Goal: Information Seeking & Learning: Check status

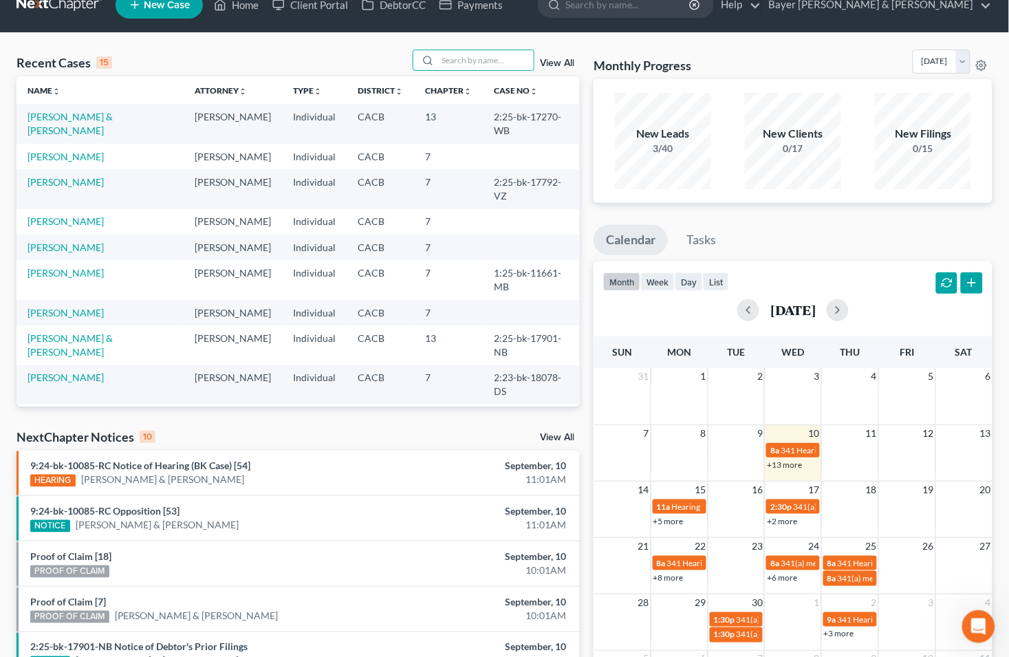
scroll to position [22, 0]
click at [475, 62] on input "search" at bounding box center [486, 61] width 96 height 20
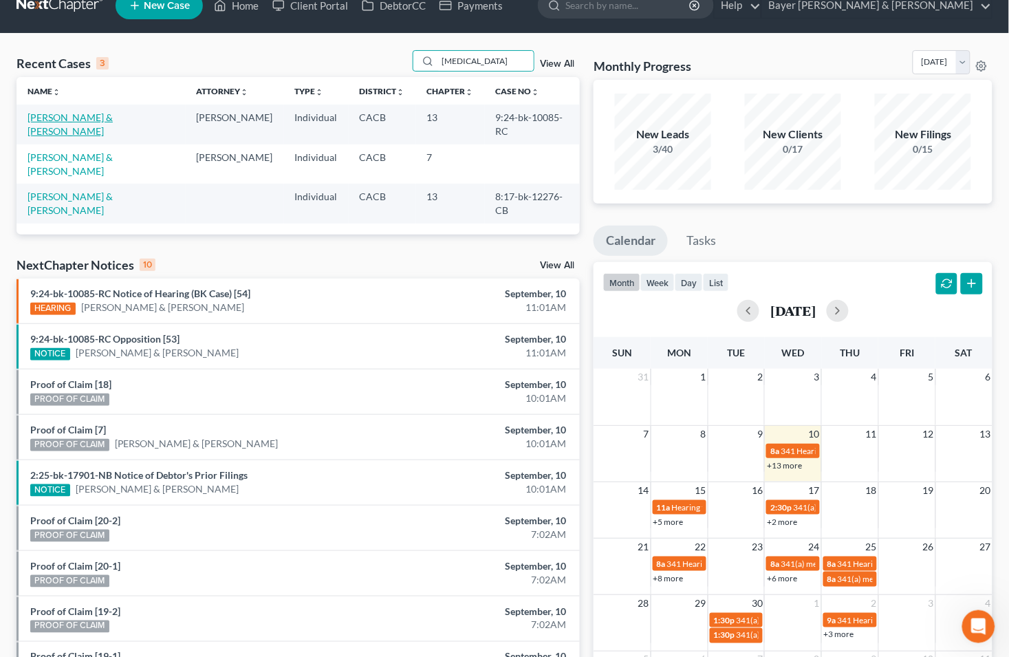
type input "[MEDICAL_DATA]"
click at [63, 112] on link "[PERSON_NAME] & [PERSON_NAME]" at bounding box center [70, 123] width 85 height 25
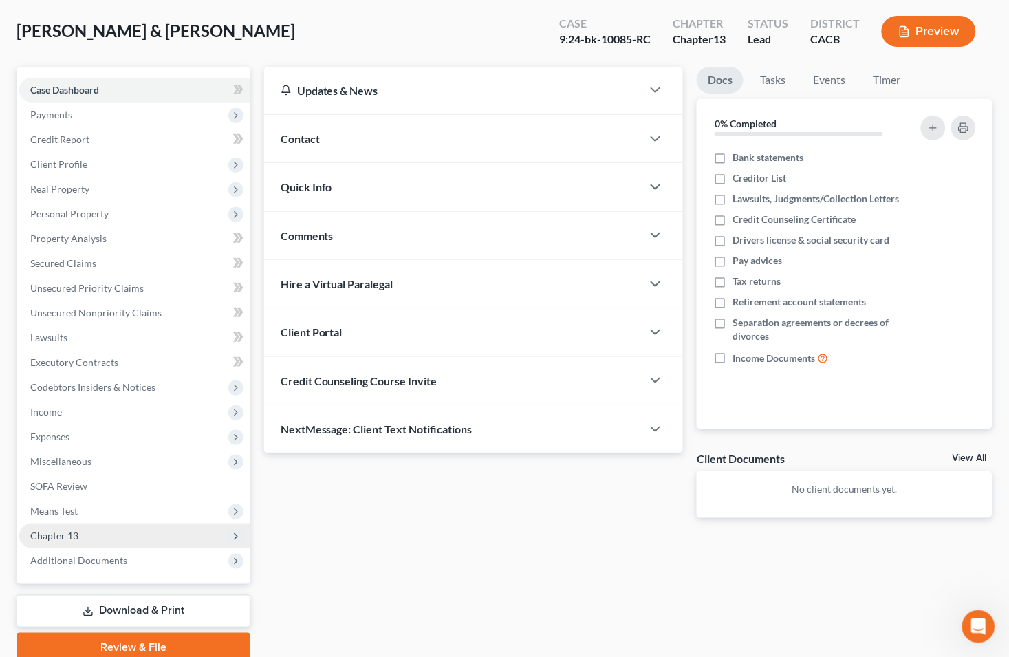
scroll to position [122, 0]
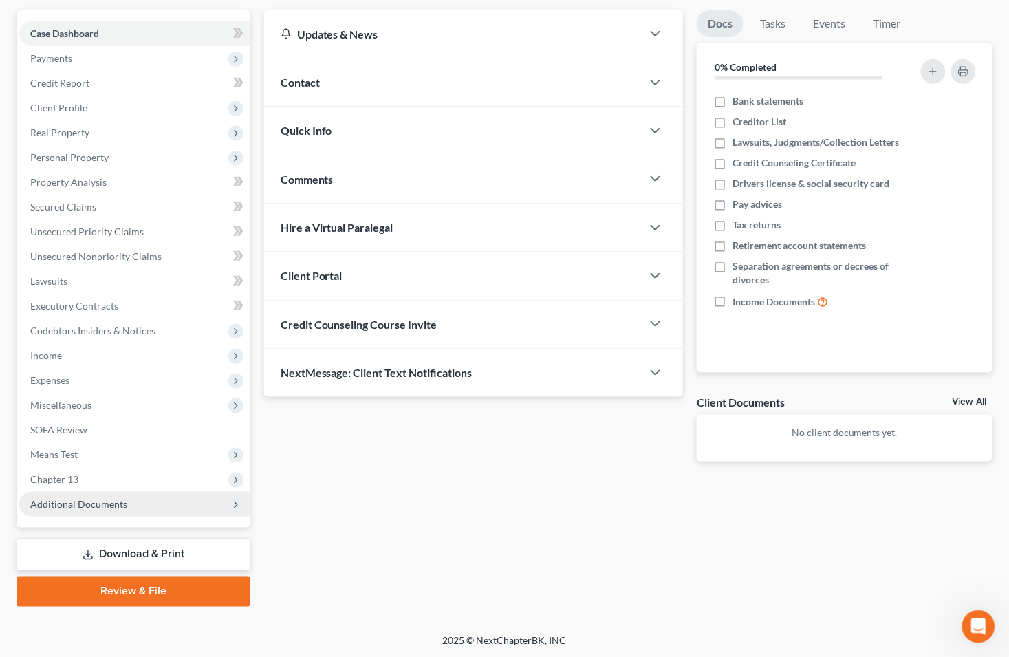
click at [61, 504] on span "Additional Documents" at bounding box center [78, 504] width 97 height 12
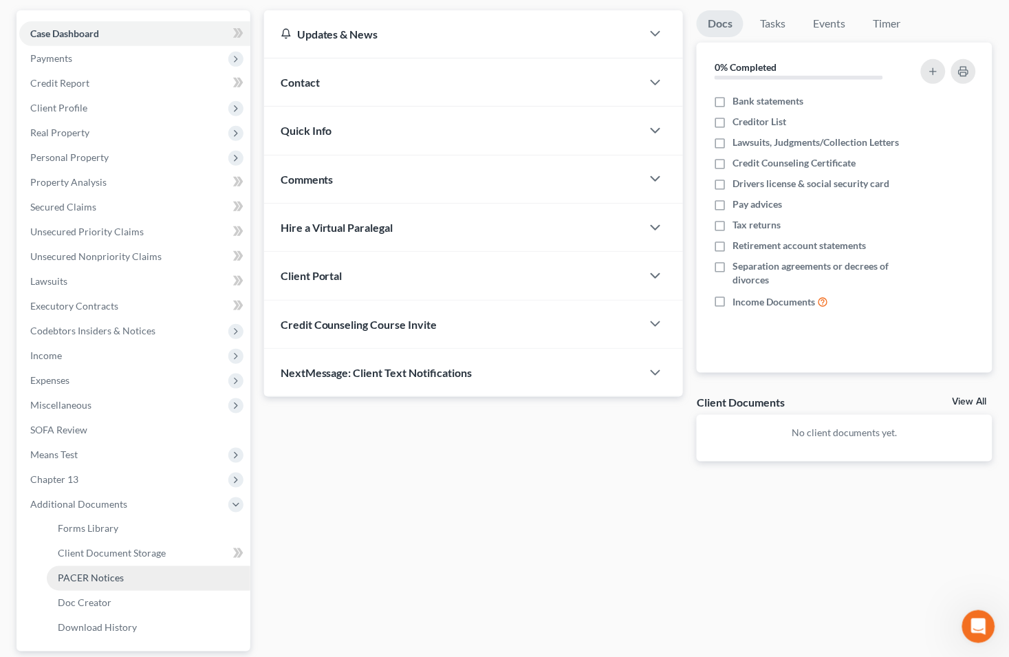
click at [83, 573] on span "PACER Notices" at bounding box center [91, 579] width 66 height 12
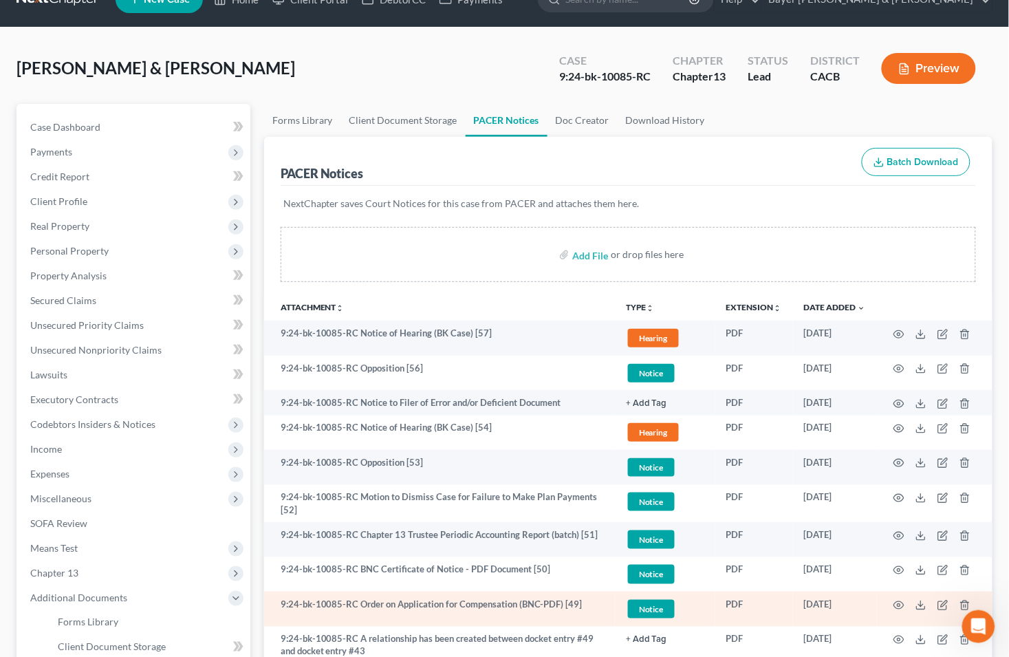
scroll to position [76, 0]
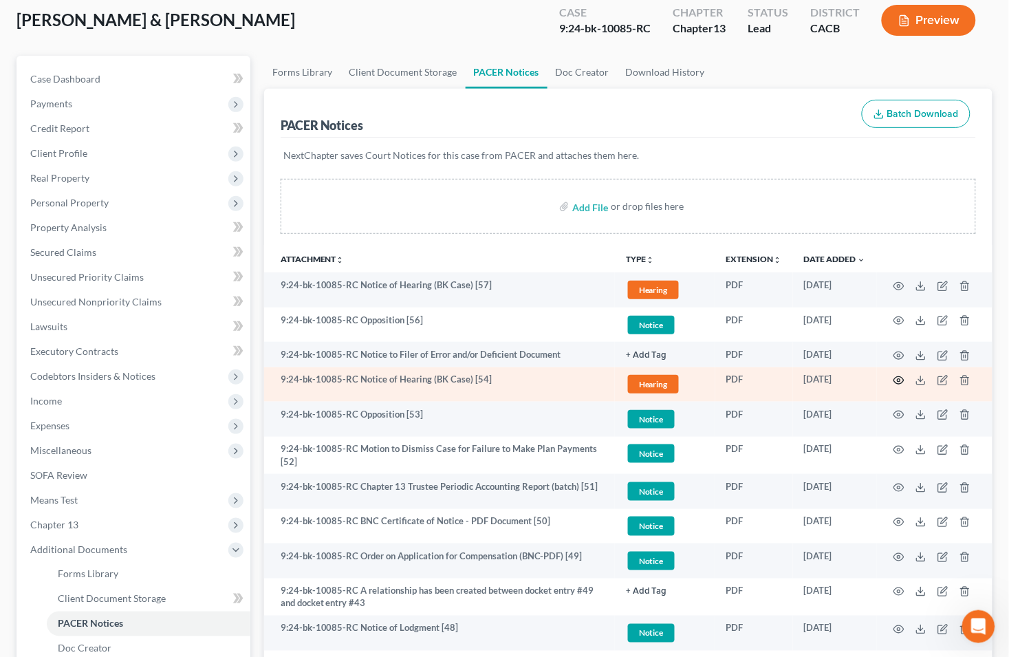
click at [899, 382] on circle "button" at bounding box center [899, 380] width 3 height 3
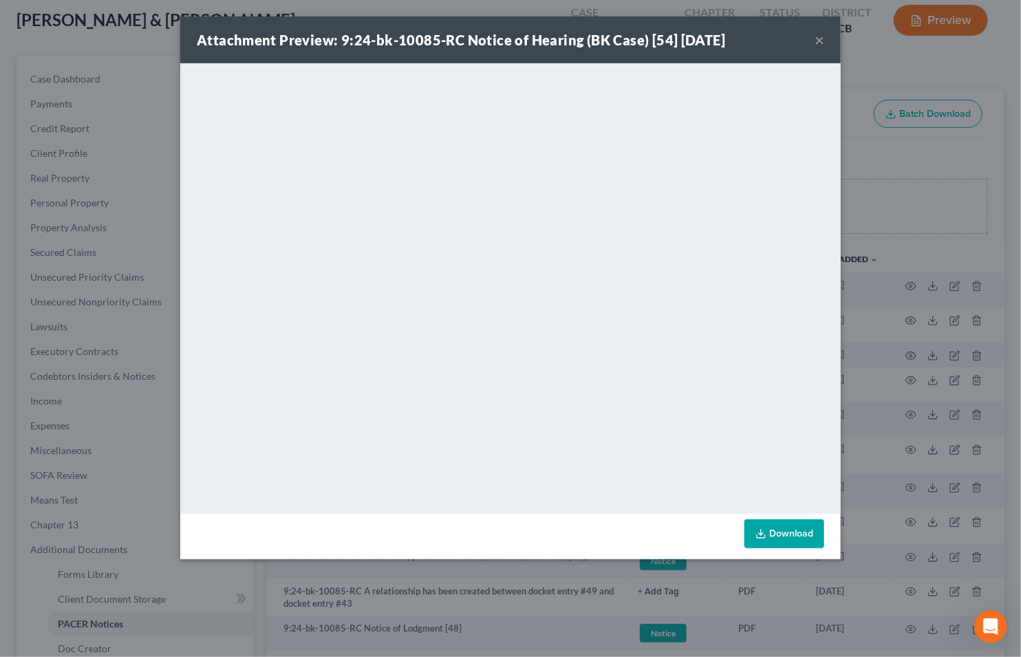
click at [815, 43] on button "×" at bounding box center [820, 40] width 10 height 17
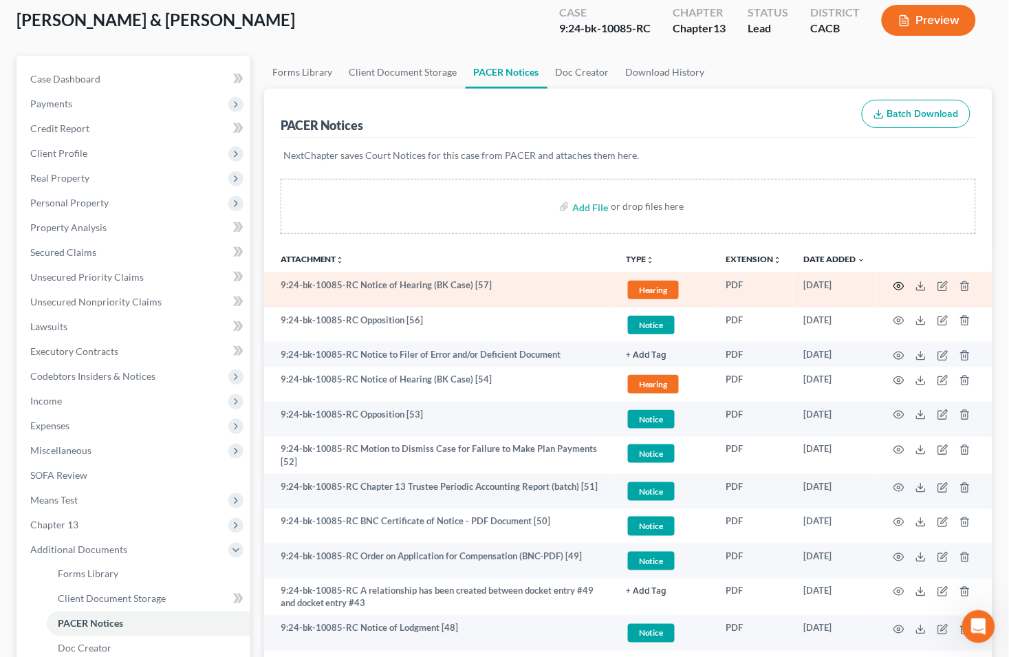
click at [899, 285] on circle "button" at bounding box center [899, 286] width 3 height 3
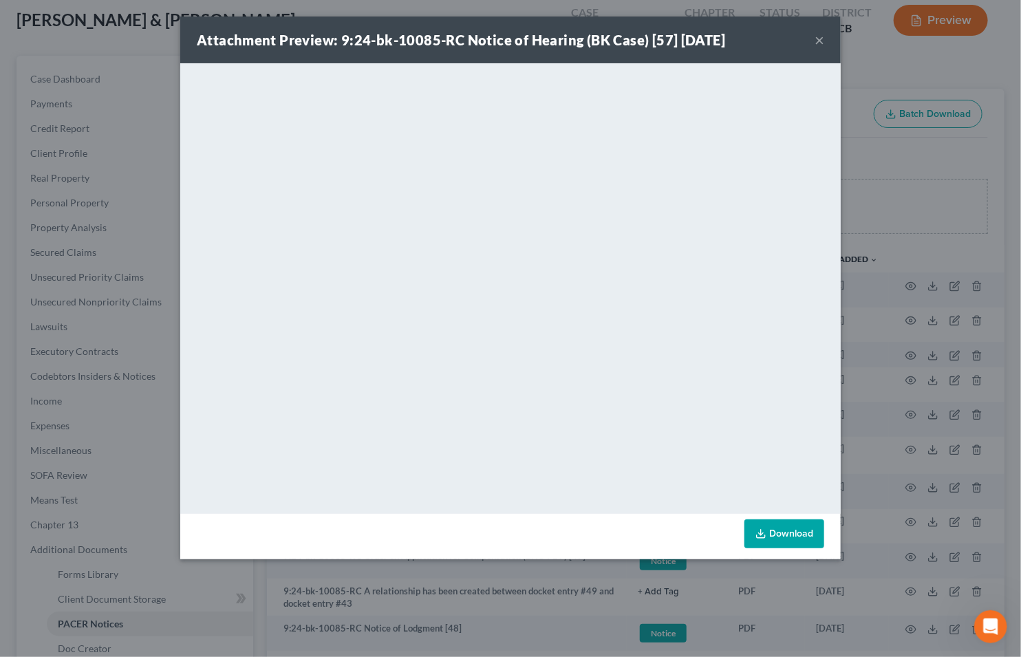
click at [824, 33] on button "×" at bounding box center [820, 40] width 10 height 17
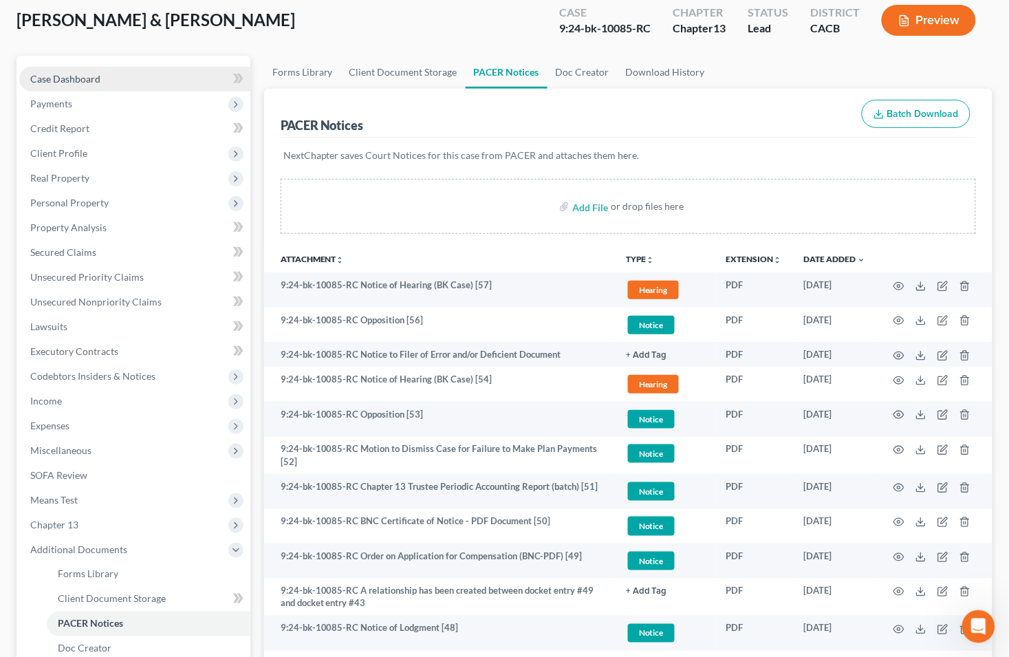
drag, startPoint x: 97, startPoint y: 70, endPoint x: 105, endPoint y: 71, distance: 8.3
click at [97, 70] on link "Case Dashboard" at bounding box center [134, 79] width 231 height 25
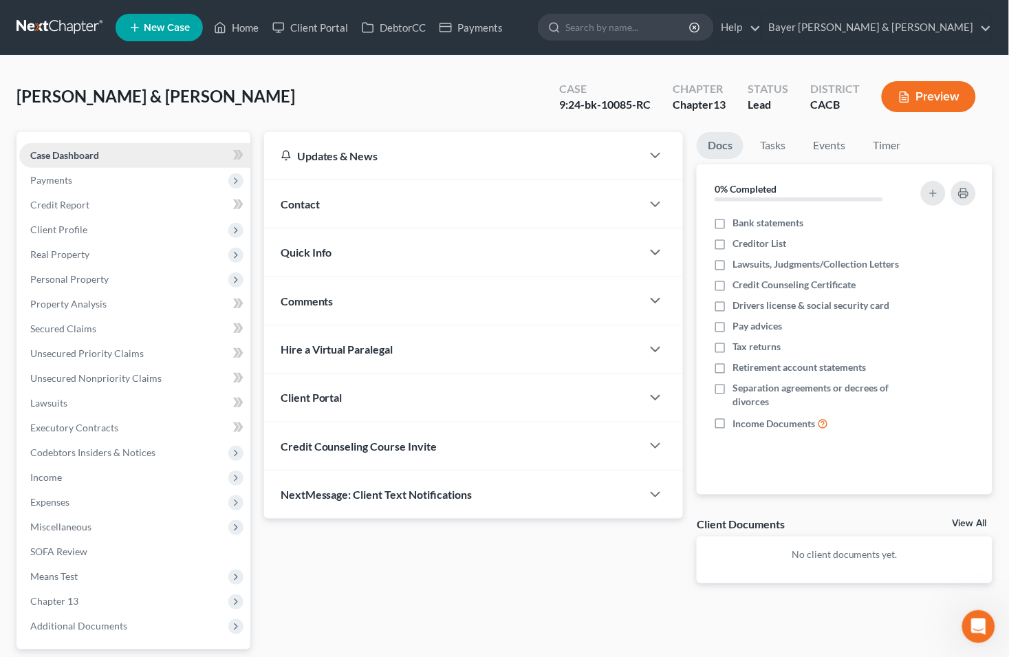
click at [186, 158] on link "Case Dashboard" at bounding box center [134, 155] width 231 height 25
click at [990, 25] on link "Bayer [PERSON_NAME] & [PERSON_NAME]" at bounding box center [877, 27] width 230 height 25
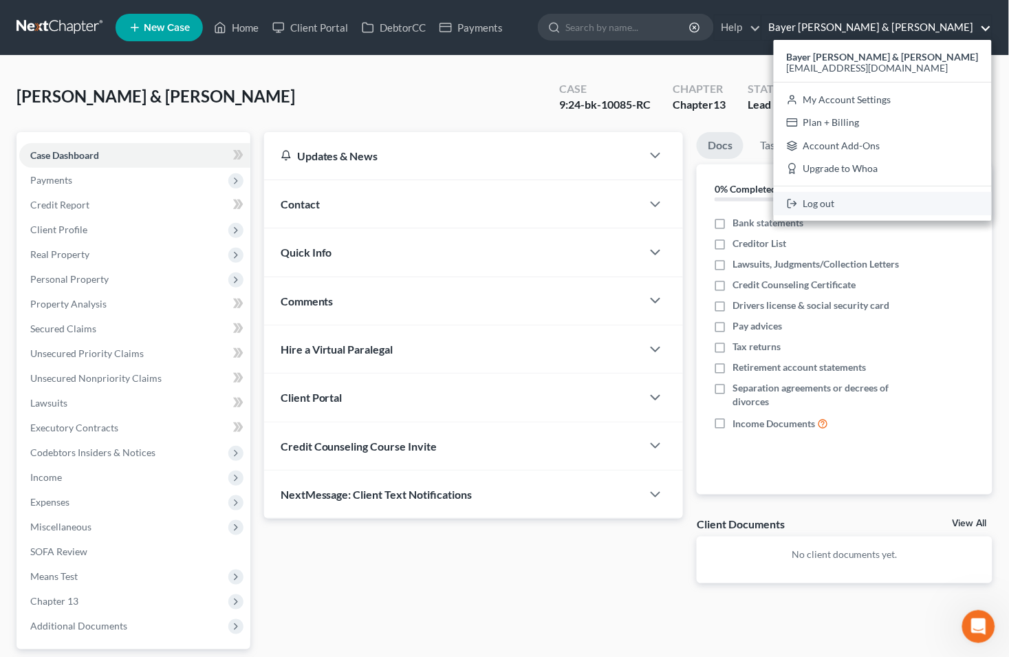
click at [875, 203] on link "Log out" at bounding box center [883, 203] width 218 height 23
